Goal: Task Accomplishment & Management: Complete application form

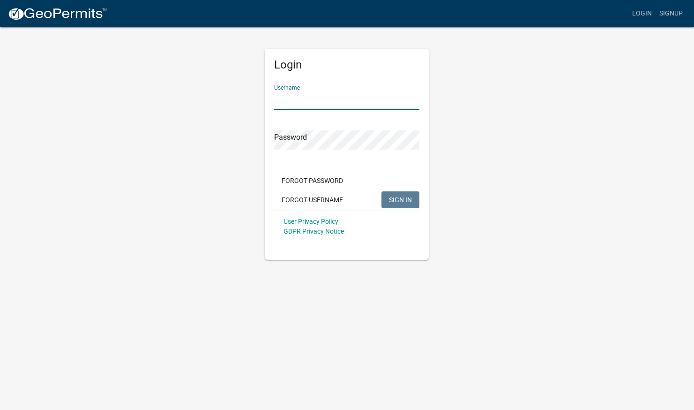
type input "[PERSON_NAME].[PERSON_NAME]"
click at [401, 199] on button "SIGN IN" at bounding box center [401, 199] width 38 height 17
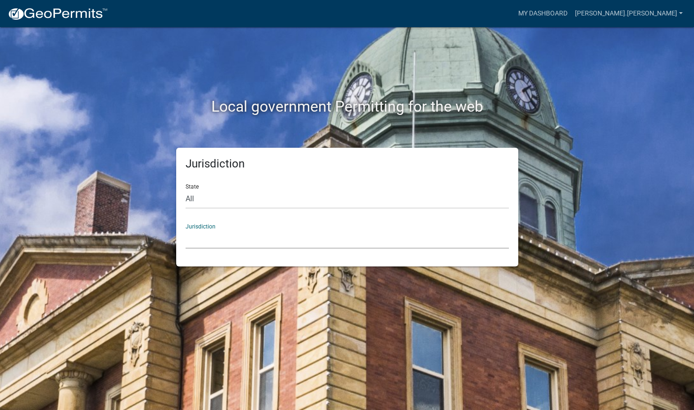
click at [207, 186] on div "State All [US_STATE] [US_STATE] [US_STATE] [US_STATE] [US_STATE] [US_STATE] [US…" at bounding box center [348, 192] width 324 height 32
click at [572, 16] on link "My Dashboard" at bounding box center [543, 14] width 57 height 18
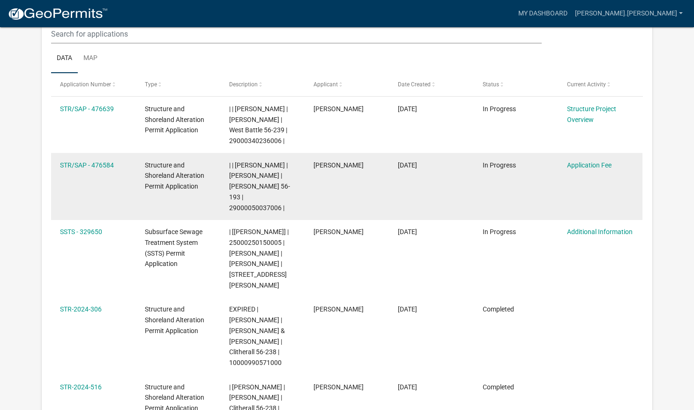
scroll to position [137, 0]
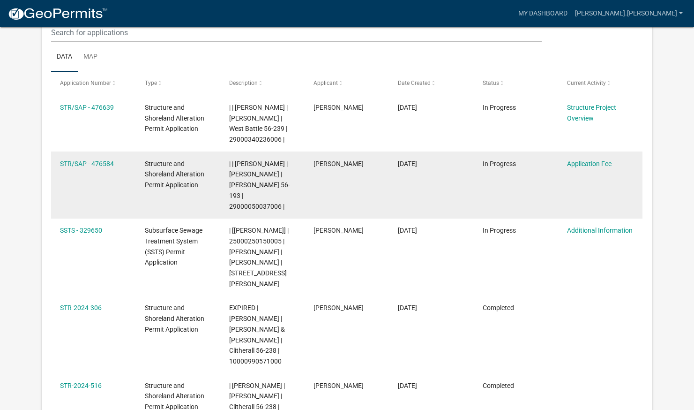
click at [347, 189] on datatable-body-cell "[PERSON_NAME]" at bounding box center [347, 184] width 84 height 67
click at [122, 186] on datatable-body-cell "STR/SAP - 476584" at bounding box center [93, 184] width 84 height 67
drag, startPoint x: 300, startPoint y: 194, endPoint x: 423, endPoint y: 198, distance: 123.4
click at [423, 198] on div "STR/SAP - 476584 Structure and Shoreland Alteration Permit Application | | [PER…" at bounding box center [347, 184] width 592 height 67
click at [528, 194] on datatable-body-cell "In Progress" at bounding box center [516, 184] width 84 height 67
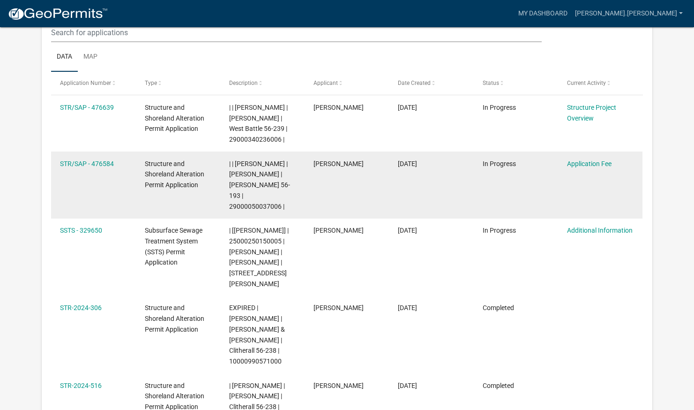
click at [489, 161] on span "In Progress" at bounding box center [499, 164] width 33 height 8
click at [78, 164] on link "STR/SAP - 476584" at bounding box center [87, 164] width 54 height 8
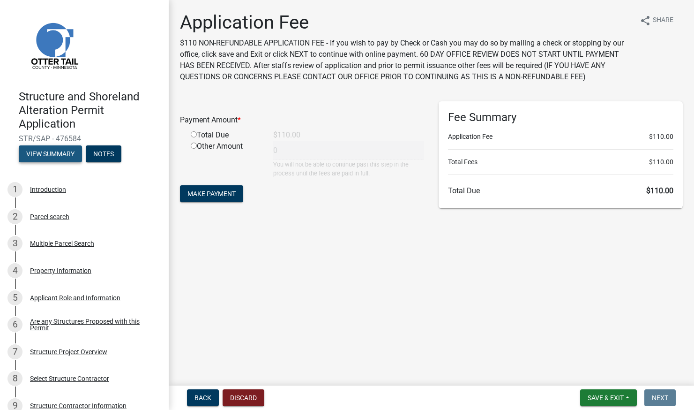
click at [62, 156] on button "View Summary" at bounding box center [50, 153] width 63 height 17
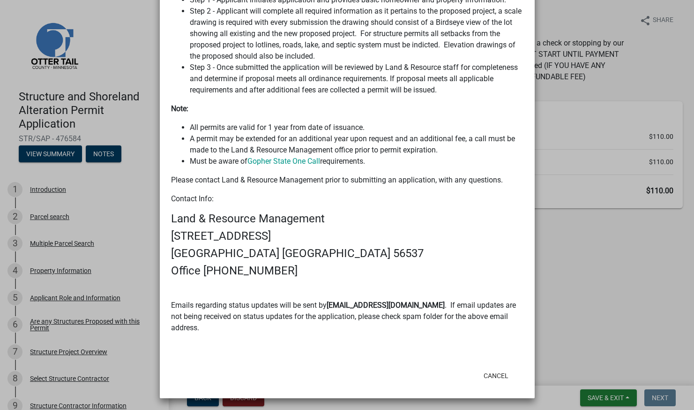
scroll to position [630, 0]
click at [491, 373] on button "Cancel" at bounding box center [496, 376] width 40 height 17
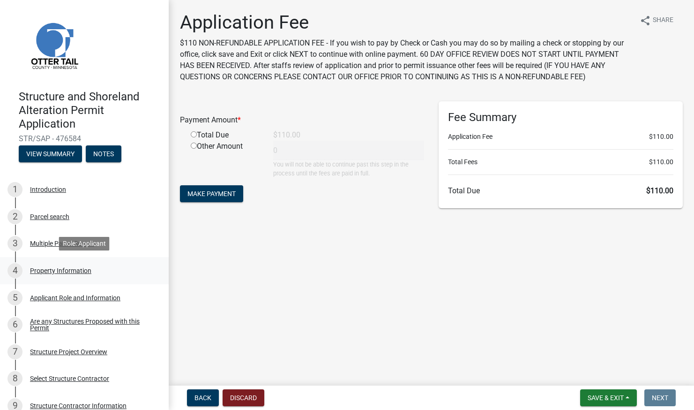
click at [45, 270] on div "Property Information" at bounding box center [60, 270] width 61 height 7
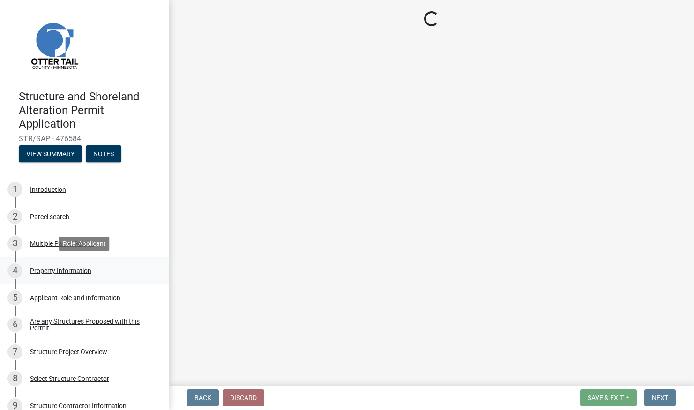
select select "a9045df6-3b8c-45c2-b01e-f2a87c50c1c6"
select select "9f52d7c9-96dd-4370-b810-ce091165f7c2"
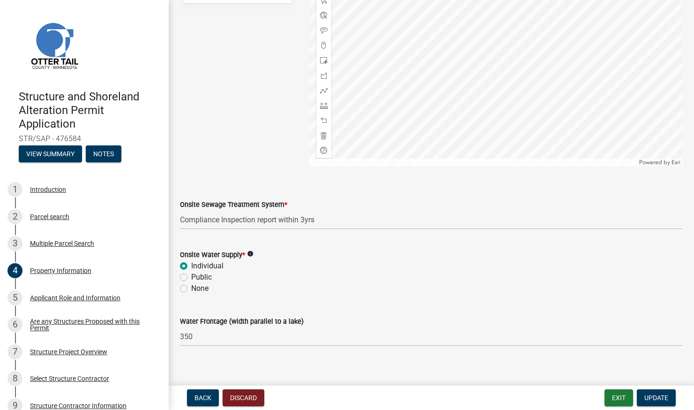
scroll to position [560, 0]
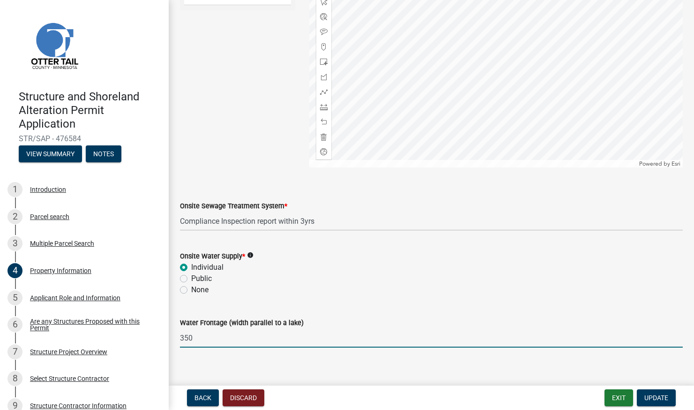
click at [199, 339] on input "350" at bounding box center [431, 337] width 503 height 19
type input "3"
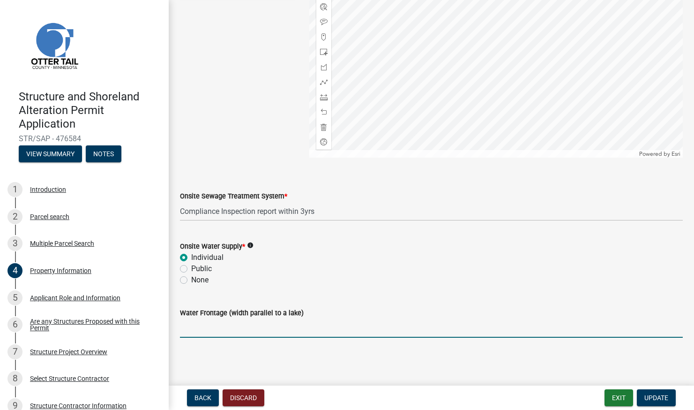
scroll to position [0, 0]
click at [193, 329] on input "Water Frontage (width parallel to a lake)" at bounding box center [431, 327] width 503 height 19
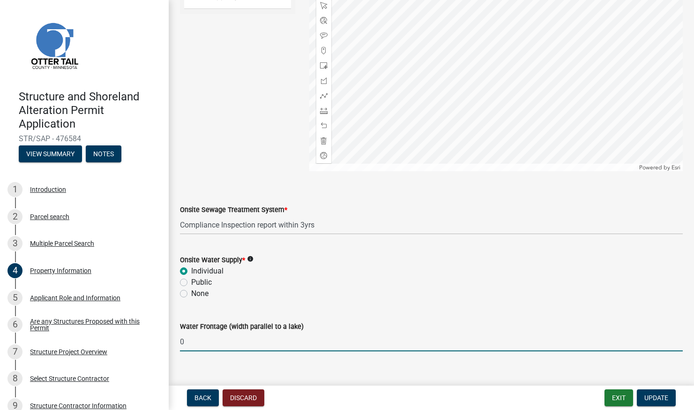
scroll to position [558, 0]
type input "0"
click at [73, 298] on div "Applicant Role and Information" at bounding box center [75, 297] width 91 height 7
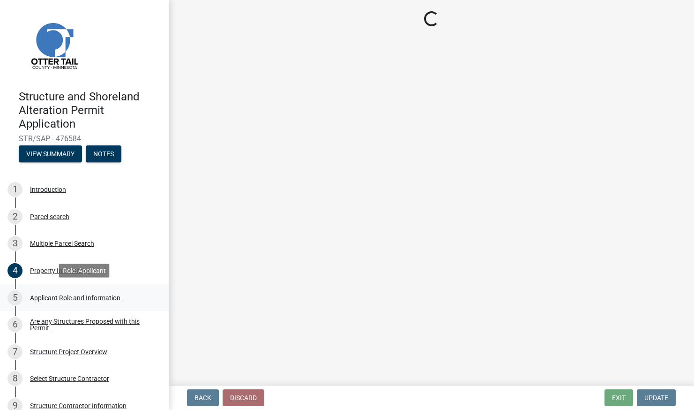
scroll to position [0, 0]
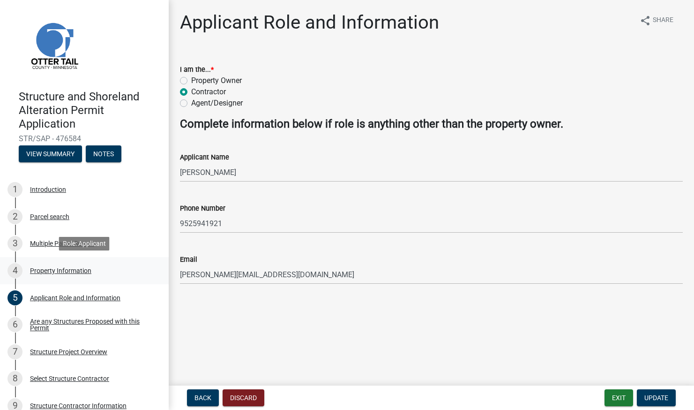
click at [42, 268] on div "Property Information" at bounding box center [60, 270] width 61 height 7
